Goal: Check status: Check status

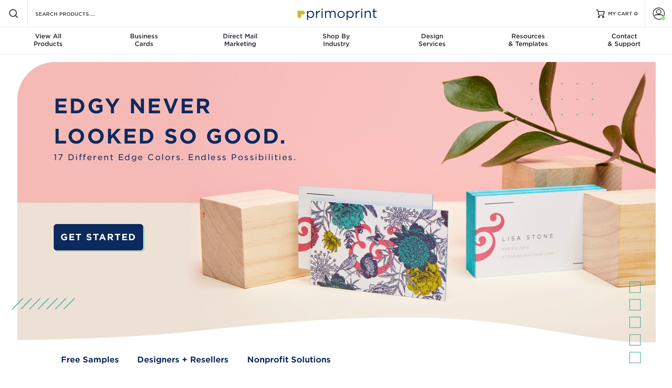
click at [657, 11] on span at bounding box center [659, 14] width 12 height 12
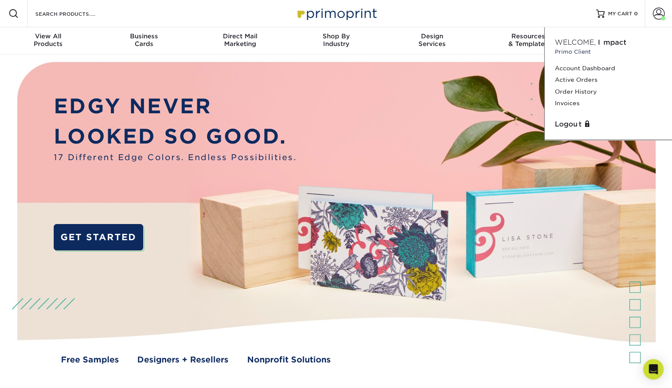
click at [577, 90] on link "Order History" at bounding box center [608, 92] width 107 height 12
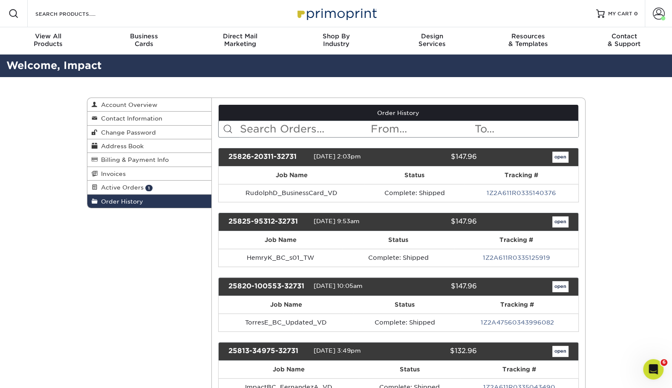
click at [274, 132] on input "text" at bounding box center [304, 129] width 131 height 16
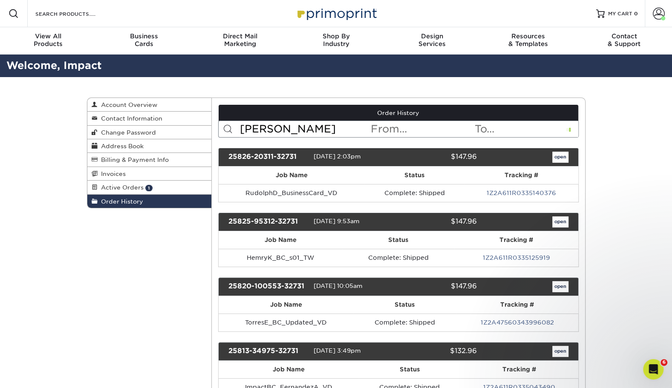
type input "[PERSON_NAME]"
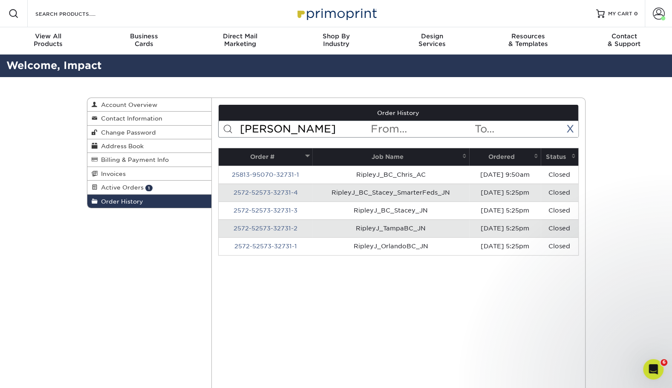
click at [279, 175] on link "25813-95070-32731-1" at bounding box center [265, 174] width 67 height 7
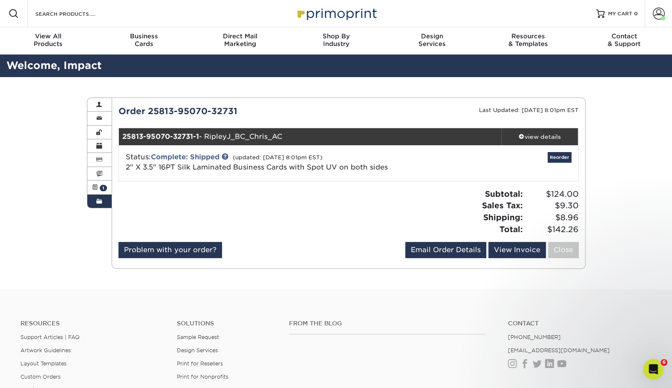
click at [238, 316] on div "Resources Support Articles | FAQ Artwork Guidelines Layout Templates Custom Ord…" at bounding box center [336, 369] width 672 height 141
click at [255, 167] on link "2" X 3.5" 16PT Silk Laminated Business Cards with Spot UV on both sides" at bounding box center [257, 167] width 262 height 8
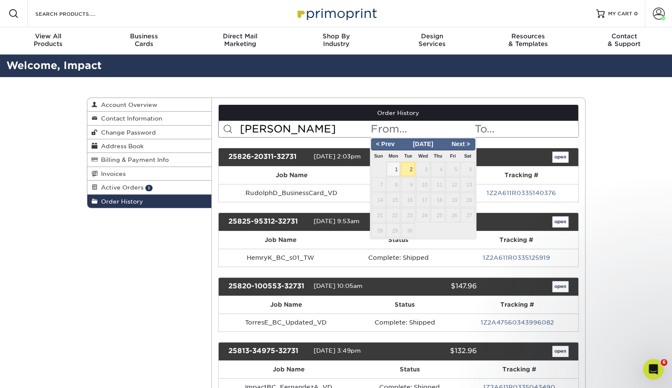
click at [400, 131] on input "text" at bounding box center [422, 129] width 104 height 16
click at [327, 132] on input "[PERSON_NAME]" at bounding box center [304, 129] width 131 height 16
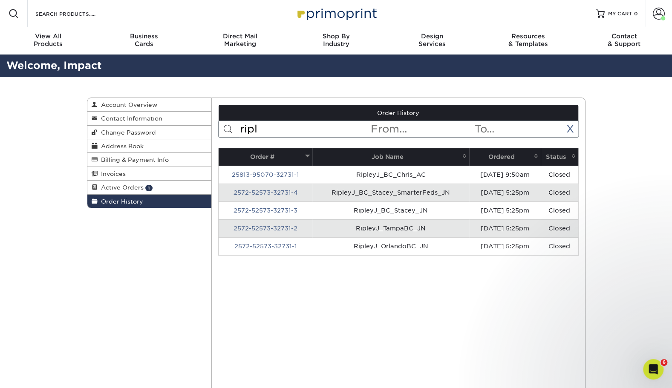
type input "ripl"
click at [417, 173] on td "RipleyJ_BC_Chris_AC" at bounding box center [390, 175] width 157 height 18
click at [288, 176] on link "25813-95070-32731-1" at bounding box center [265, 174] width 67 height 7
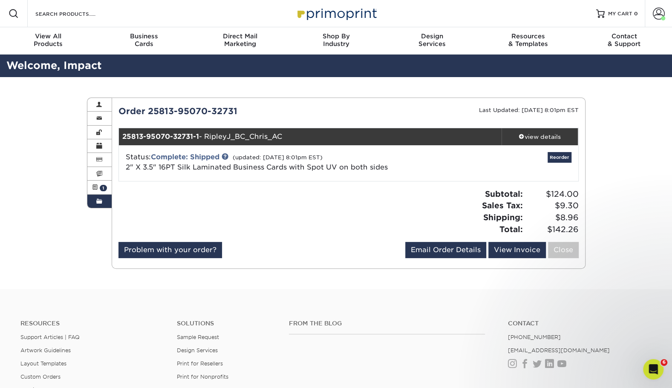
click at [545, 139] on div "view details" at bounding box center [539, 136] width 77 height 9
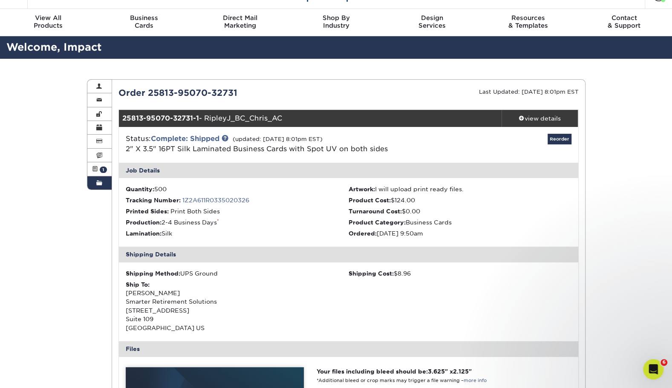
scroll to position [22, 0]
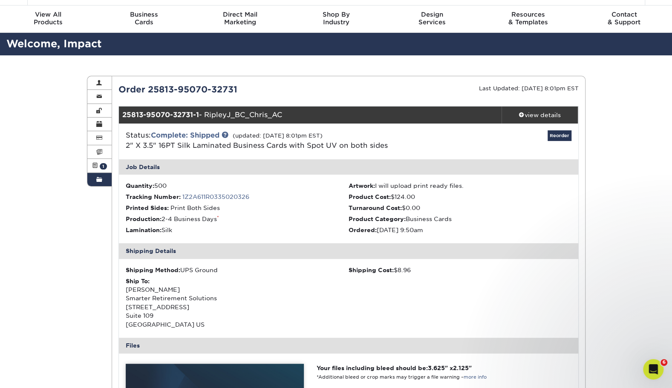
click at [239, 195] on link "1Z2A611R0335020326" at bounding box center [215, 196] width 67 height 7
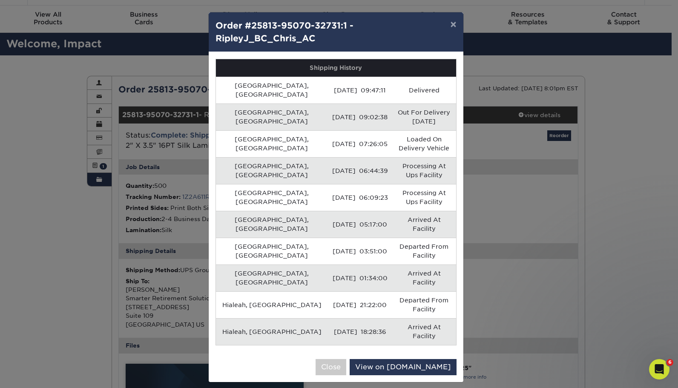
click at [165, 276] on div "× Order #25813-95070-32731:1 - RipleyJ_BC_Chris_AC Shipping History Tampa, US 0…" at bounding box center [339, 194] width 678 height 388
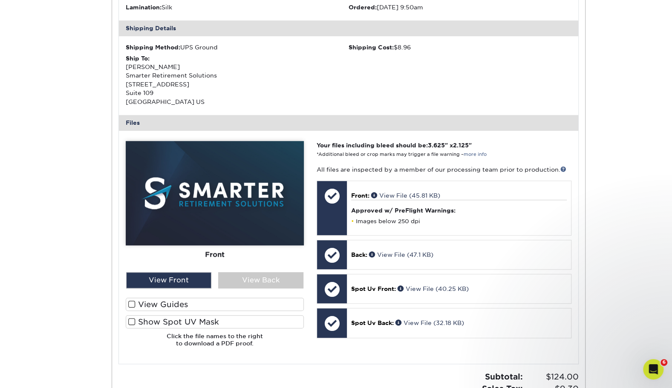
scroll to position [245, 0]
click at [230, 278] on div "View Back" at bounding box center [260, 280] width 85 height 16
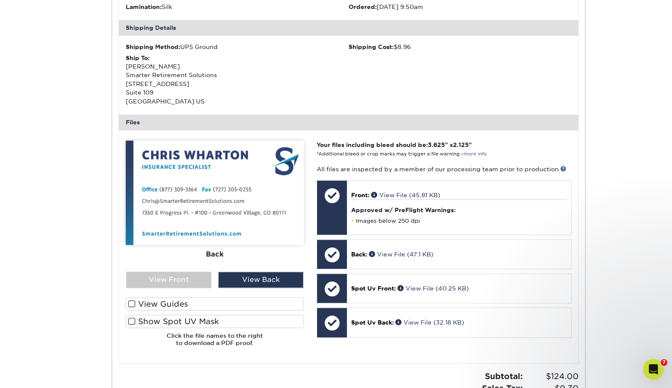
click at [230, 278] on div "View Back" at bounding box center [260, 280] width 85 height 16
click at [246, 357] on div "The file uploader is not compatible with mobile devices. Please increase your b…" at bounding box center [348, 246] width 459 height 233
click at [312, 356] on div "The file uploader is not compatible with mobile devices. Please increase your b…" at bounding box center [348, 246] width 459 height 233
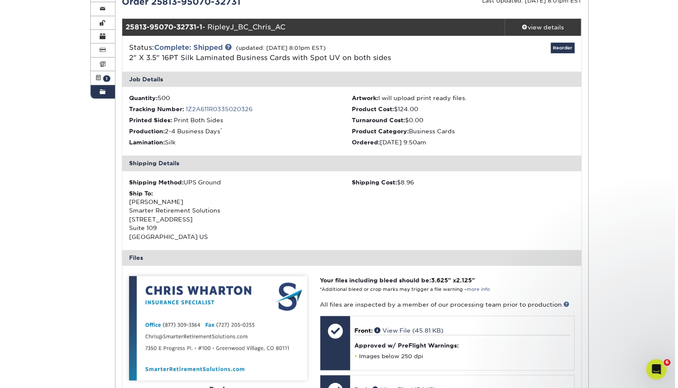
scroll to position [108, 0]
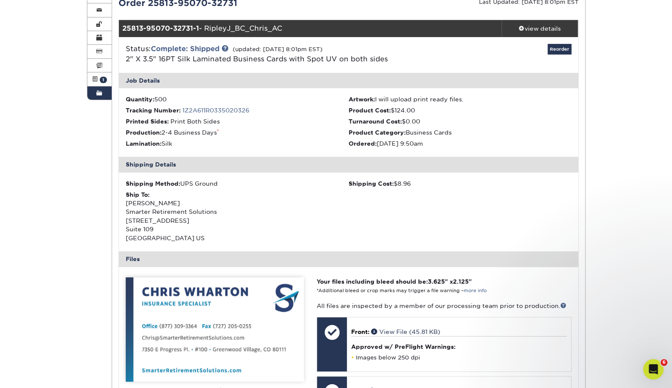
click at [225, 109] on link "1Z2A611R0335020326" at bounding box center [215, 110] width 67 height 7
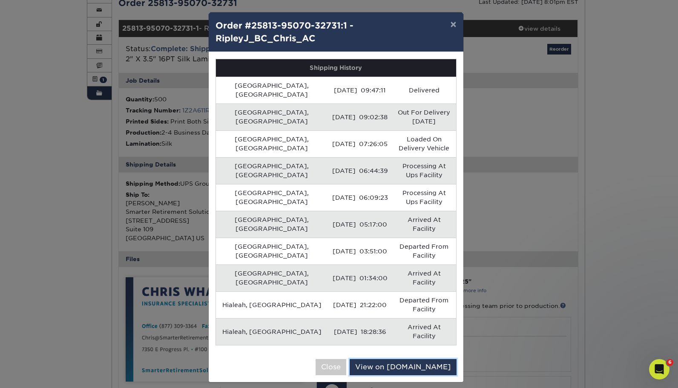
click at [388, 359] on link "View on UPS.com" at bounding box center [403, 367] width 107 height 16
